Goal: Navigation & Orientation: Find specific page/section

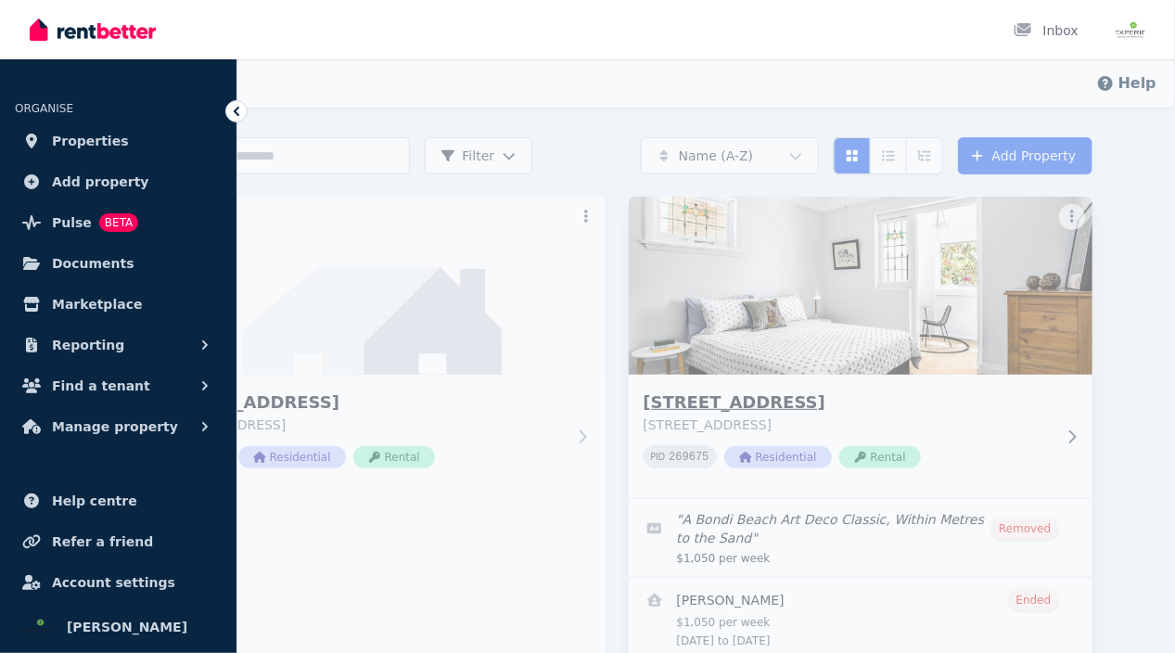
click at [663, 409] on h3 "[STREET_ADDRESS]" at bounding box center [847, 402] width 408 height 26
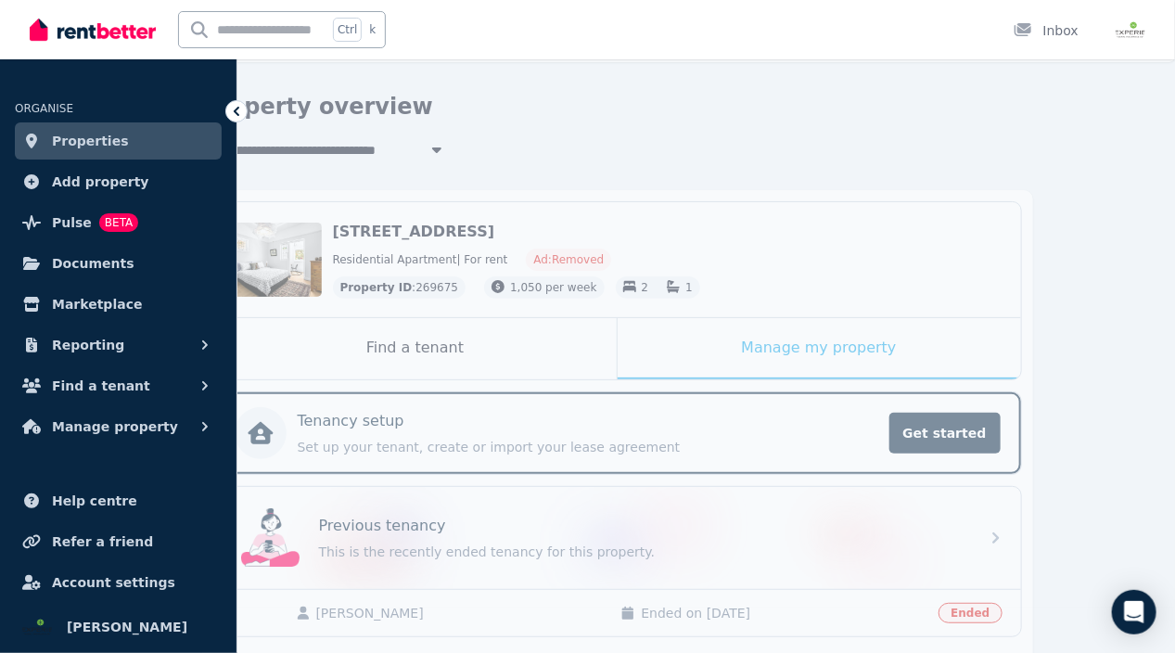
scroll to position [35, 0]
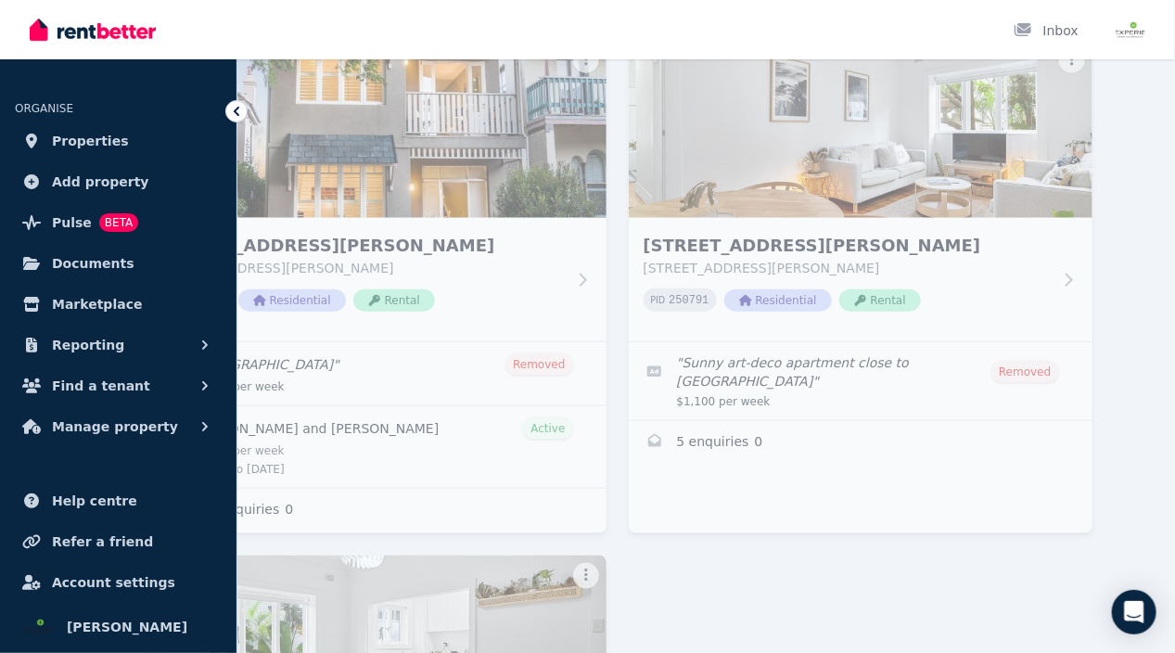
scroll to position [695, 0]
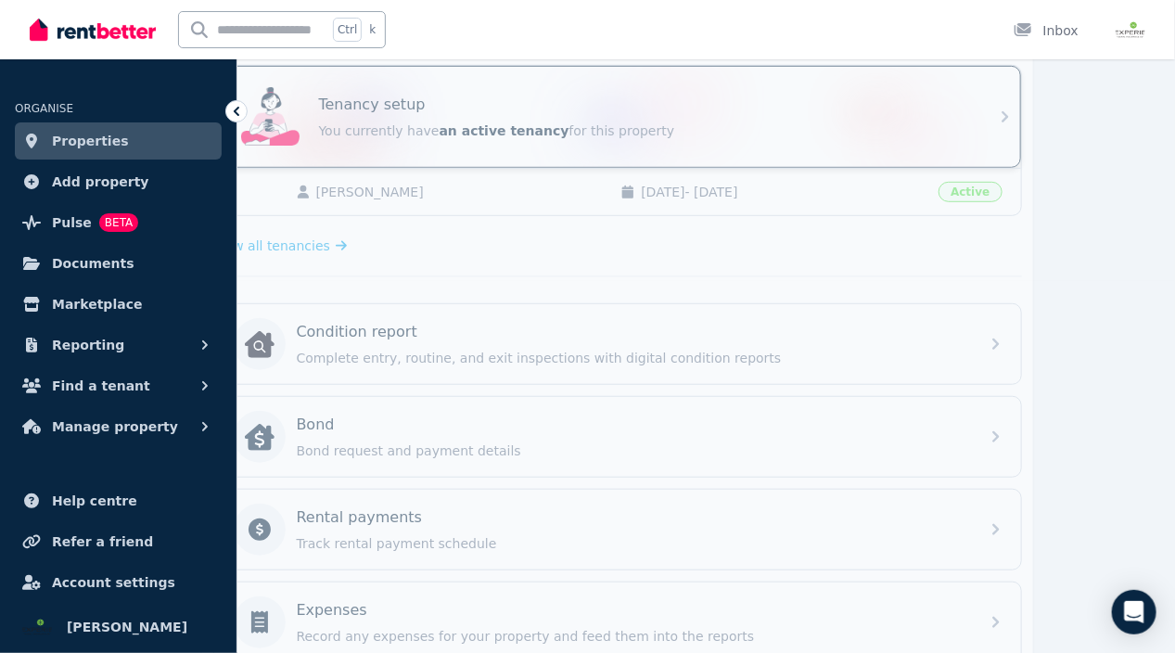
scroll to position [371, 0]
click at [330, 248] on span "View all tenancies" at bounding box center [271, 246] width 117 height 19
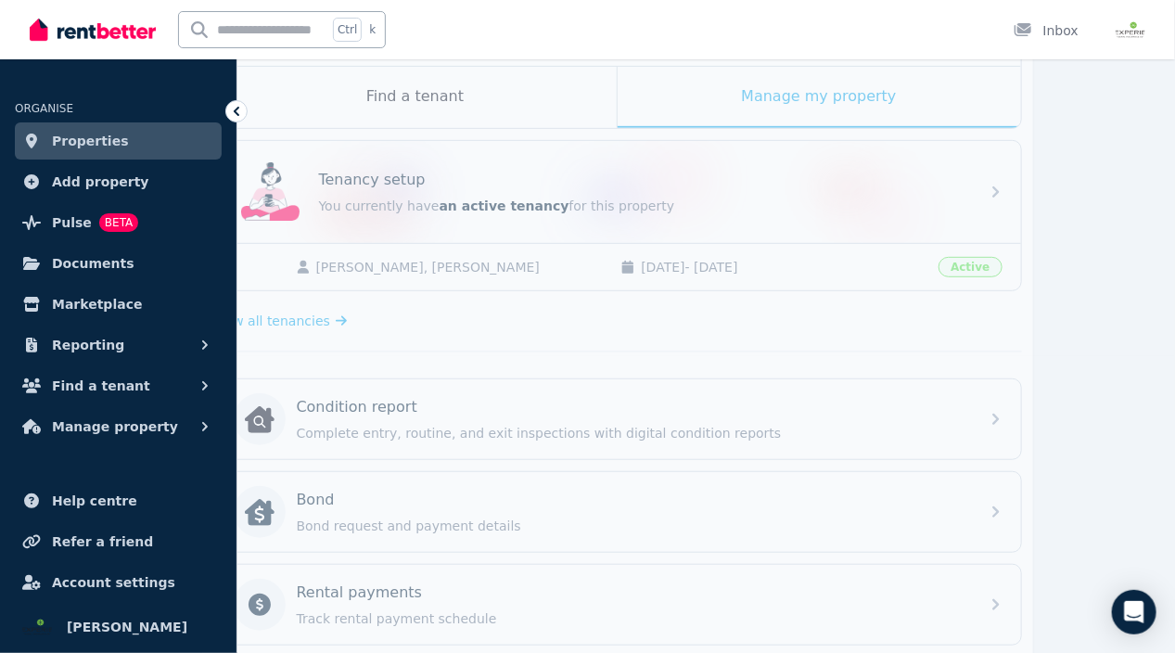
scroll to position [298, 0]
click at [330, 311] on span "View all tenancies" at bounding box center [271, 320] width 117 height 19
